Goal: Find specific page/section: Find specific page/section

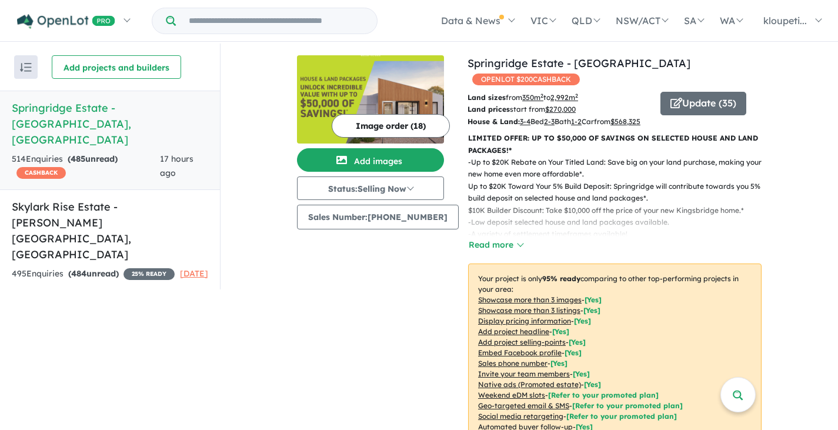
click at [63, 100] on h5 "Springridge Estate - Wallan , VIC" at bounding box center [110, 124] width 196 height 48
click at [109, 110] on h5 "Springridge Estate - Wallan , VIC" at bounding box center [110, 124] width 196 height 48
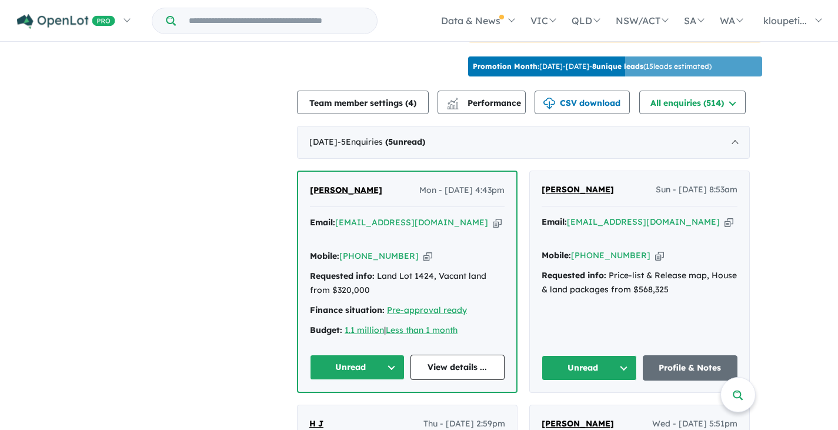
scroll to position [470, 0]
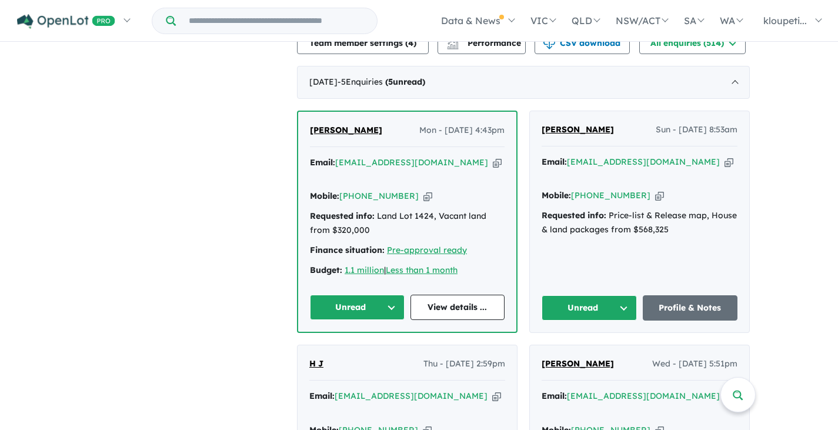
click at [336, 144] on div "Karuna Pandey Mon - 11/08/2025, 4:43pm" at bounding box center [407, 135] width 195 height 24
click at [336, 135] on span "[PERSON_NAME]" at bounding box center [346, 130] width 72 height 11
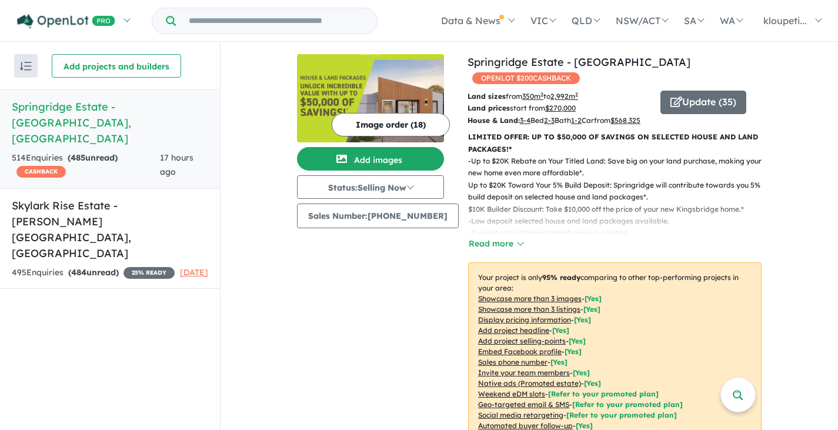
scroll to position [1, 0]
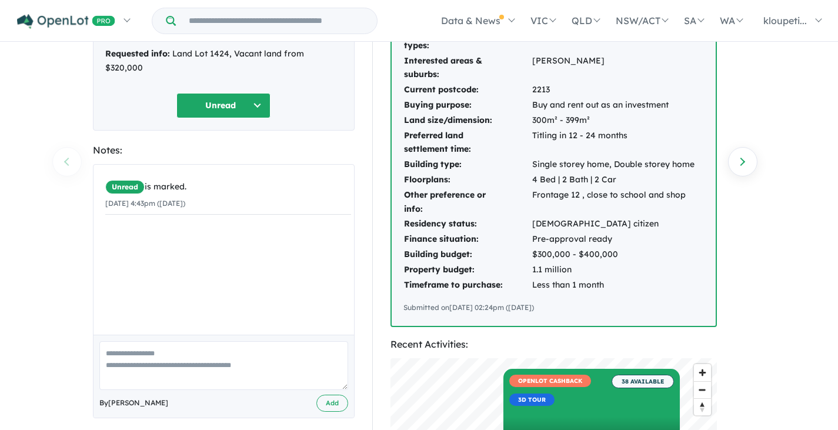
scroll to position [118, 0]
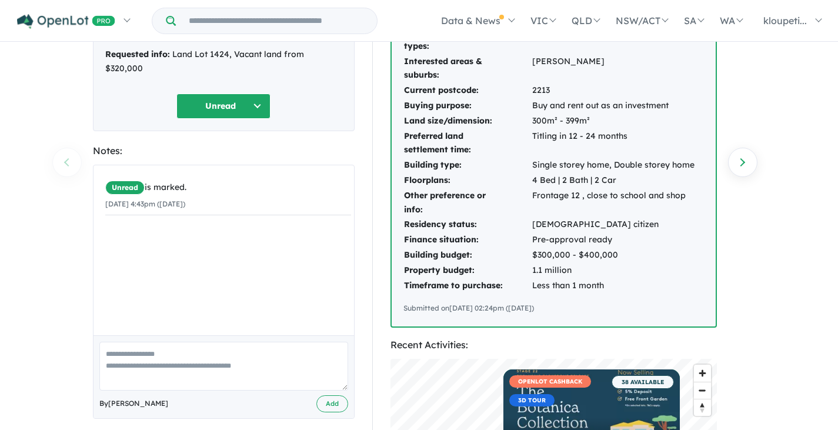
click at [598, 411] on div "38 AVAILABLE" at bounding box center [632, 393] width 82 height 36
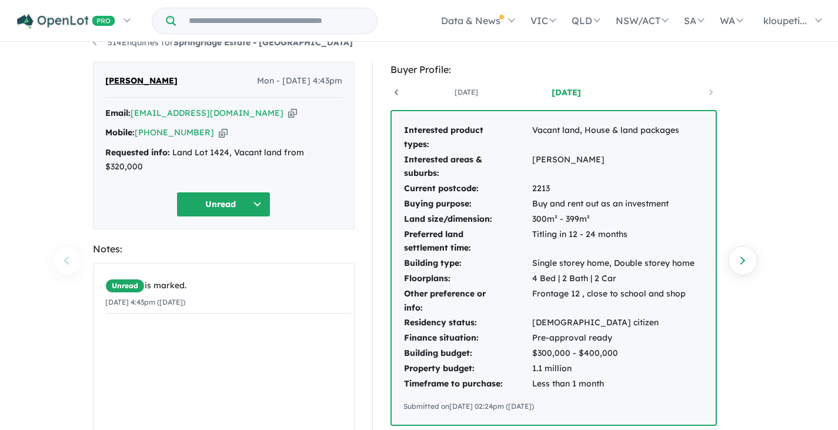
scroll to position [0, 0]
